Goal: Information Seeking & Learning: Learn about a topic

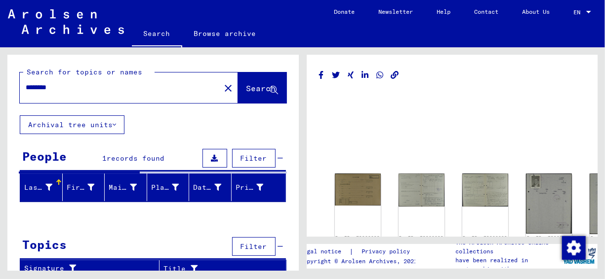
scroll to position [49, 0]
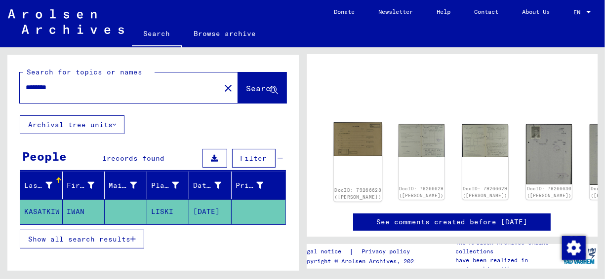
click at [346, 133] on img at bounding box center [357, 139] width 48 height 34
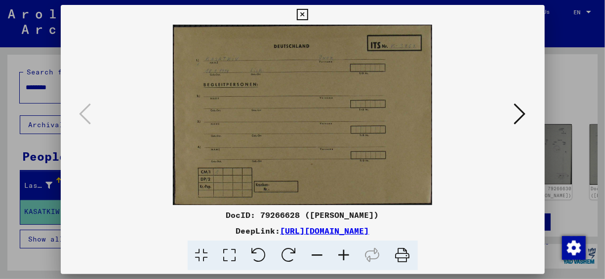
click at [519, 115] on icon at bounding box center [520, 114] width 12 height 24
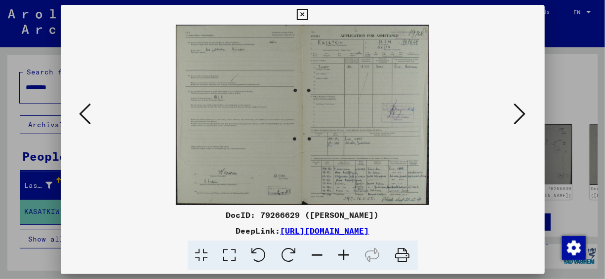
click at [346, 253] on icon at bounding box center [344, 256] width 27 height 30
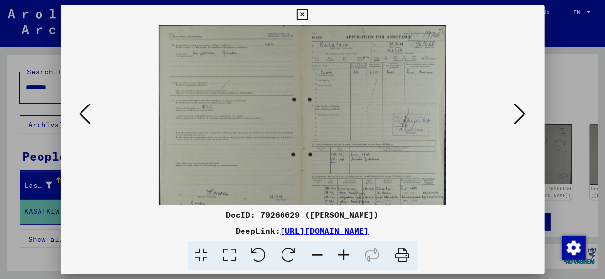
click at [346, 253] on icon at bounding box center [344, 256] width 27 height 30
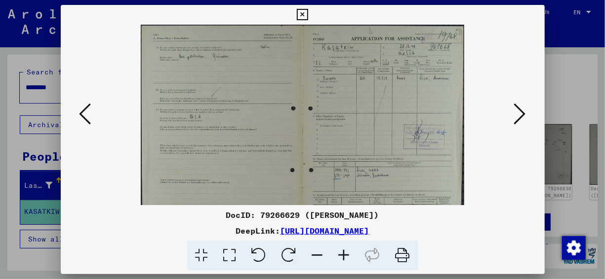
click at [346, 253] on icon at bounding box center [344, 256] width 27 height 30
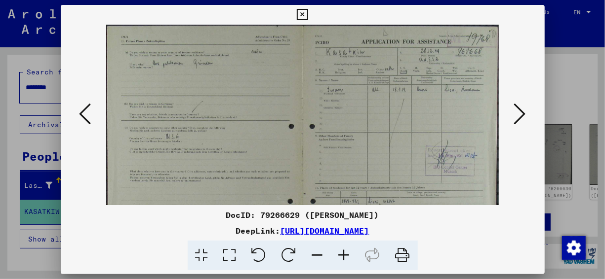
click at [346, 253] on icon at bounding box center [344, 256] width 27 height 30
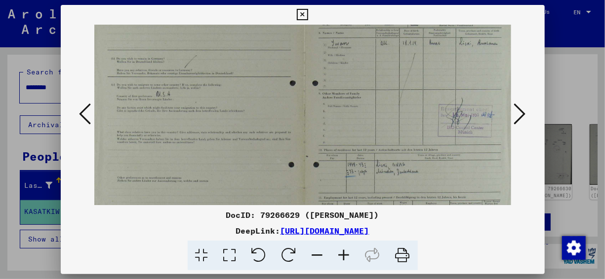
scroll to position [59, 1]
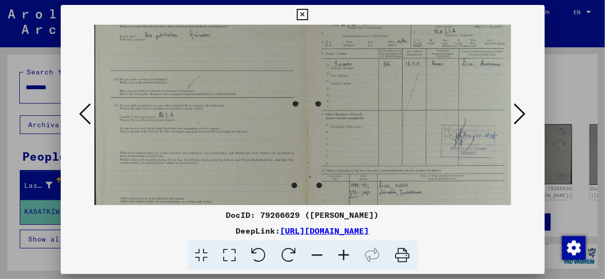
drag, startPoint x: 387, startPoint y: 148, endPoint x: 339, endPoint y: 120, distance: 55.3
click at [339, 120] on img at bounding box center [307, 145] width 427 height 304
click at [81, 114] on icon at bounding box center [85, 114] width 12 height 24
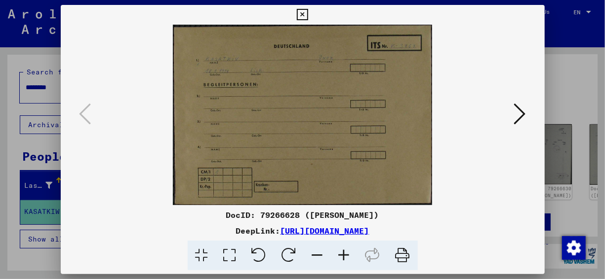
scroll to position [0, 0]
click at [151, 33] on viewer-one-image at bounding box center [302, 115] width 417 height 181
click at [527, 117] on button at bounding box center [520, 115] width 18 height 28
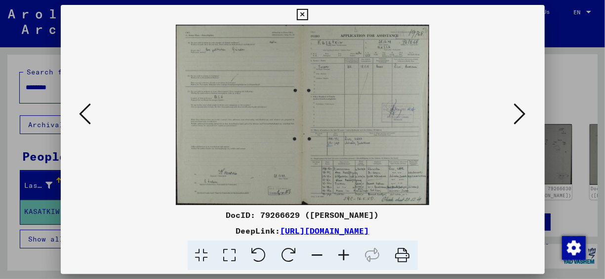
click at [228, 71] on img at bounding box center [303, 115] width 254 height 181
click at [129, 125] on viewer-one-image at bounding box center [302, 115] width 417 height 181
click at [518, 116] on icon at bounding box center [520, 114] width 12 height 24
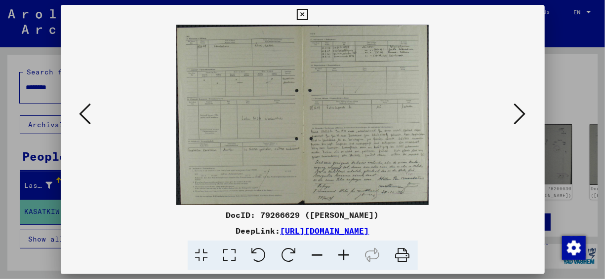
click at [124, 51] on viewer-one-image at bounding box center [302, 115] width 417 height 181
click at [522, 113] on icon at bounding box center [520, 114] width 12 height 24
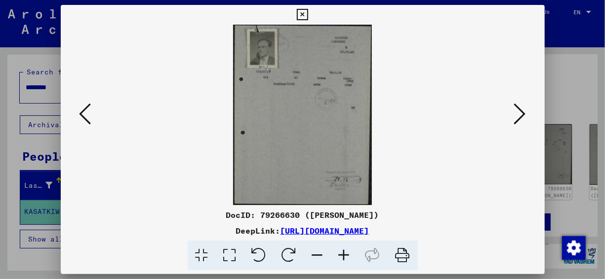
click at [348, 10] on div "DocID: 79266630 ([PERSON_NAME]) DeepLink: [URL][DOMAIN_NAME]" at bounding box center [303, 138] width 484 height 266
click at [514, 124] on icon at bounding box center [520, 114] width 12 height 24
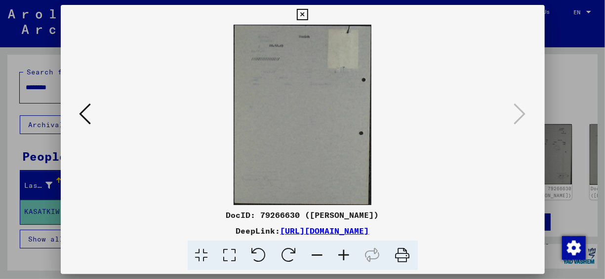
click at [199, 141] on viewer-one-image at bounding box center [302, 115] width 417 height 181
click at [302, 15] on icon at bounding box center [302, 15] width 11 height 12
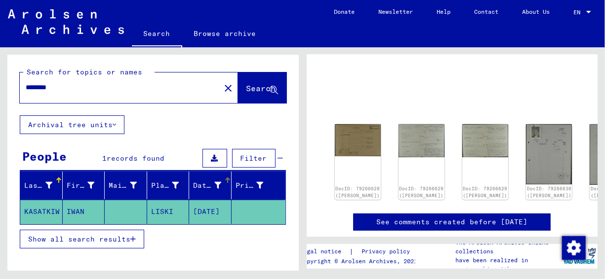
scroll to position [49, 0]
